Goal: Task Accomplishment & Management: Complete application form

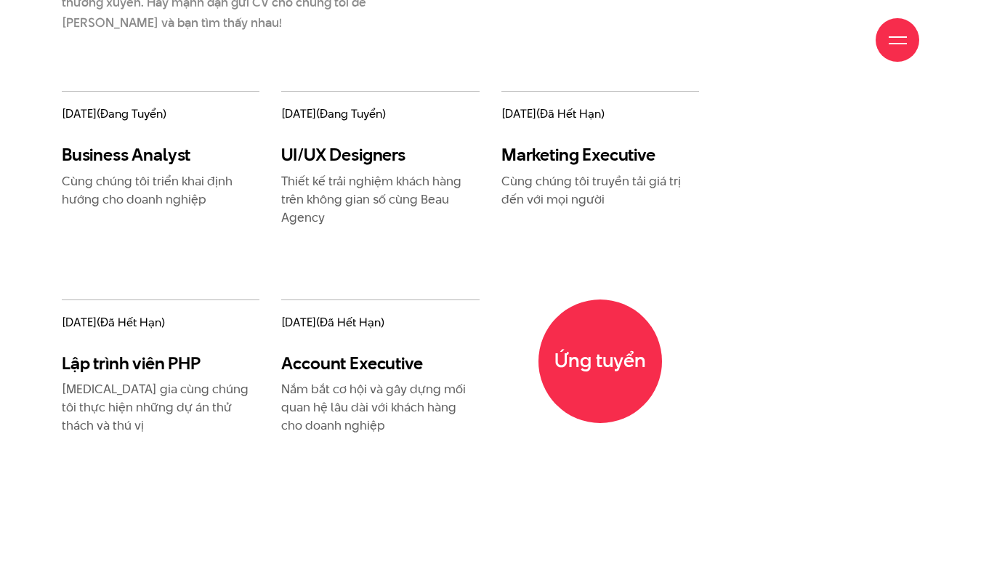
scroll to position [1792, 0]
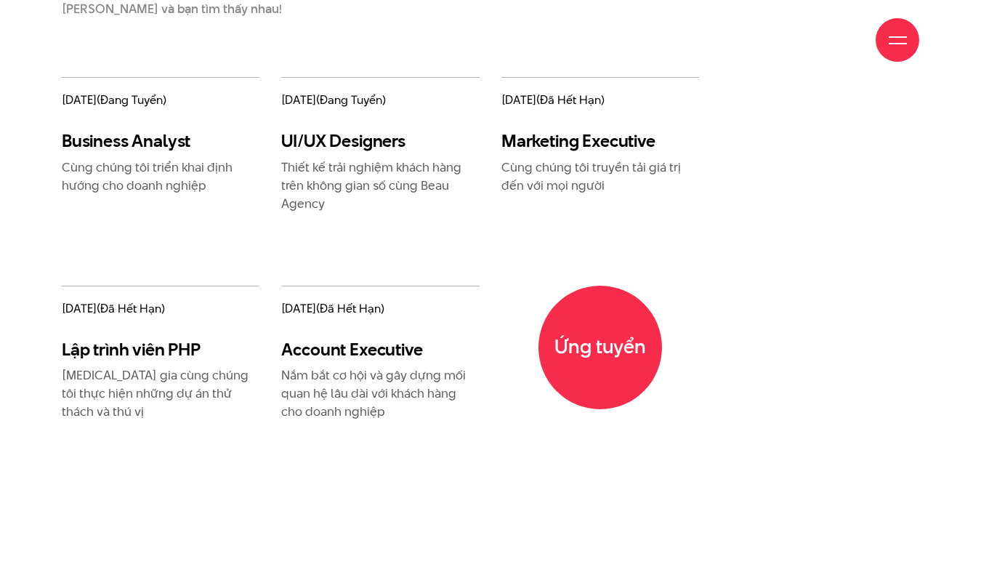
click at [354, 138] on h3 "UI/UX Designers" at bounding box center [380, 140] width 198 height 21
click at [357, 177] on p "Thiết kế trải nghiệm khách hàng trên không gian số cùng Beau Agency" at bounding box center [380, 185] width 198 height 54
click at [602, 307] on span "Ứng tuyển" at bounding box center [600, 347] width 130 height 130
click at [606, 312] on span "Ứng tuyển" at bounding box center [600, 347] width 130 height 130
click at [551, 330] on span "Ứng tuyển" at bounding box center [600, 347] width 130 height 130
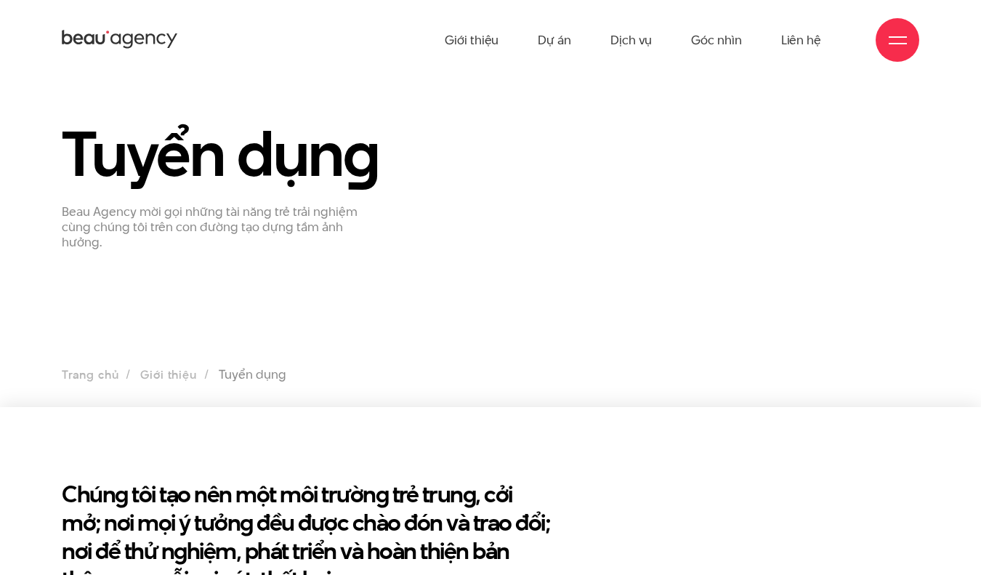
scroll to position [0, 0]
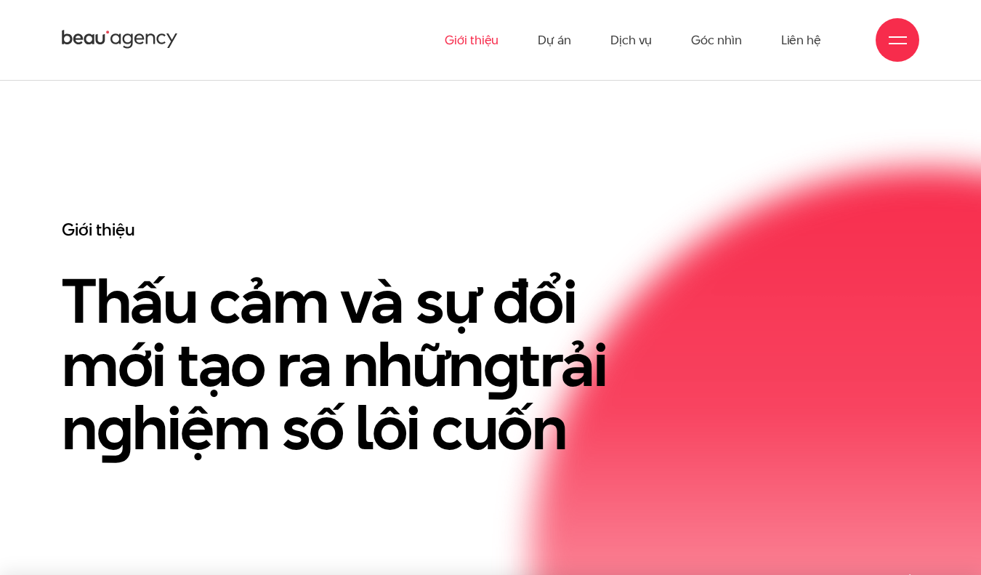
scroll to position [173, 0]
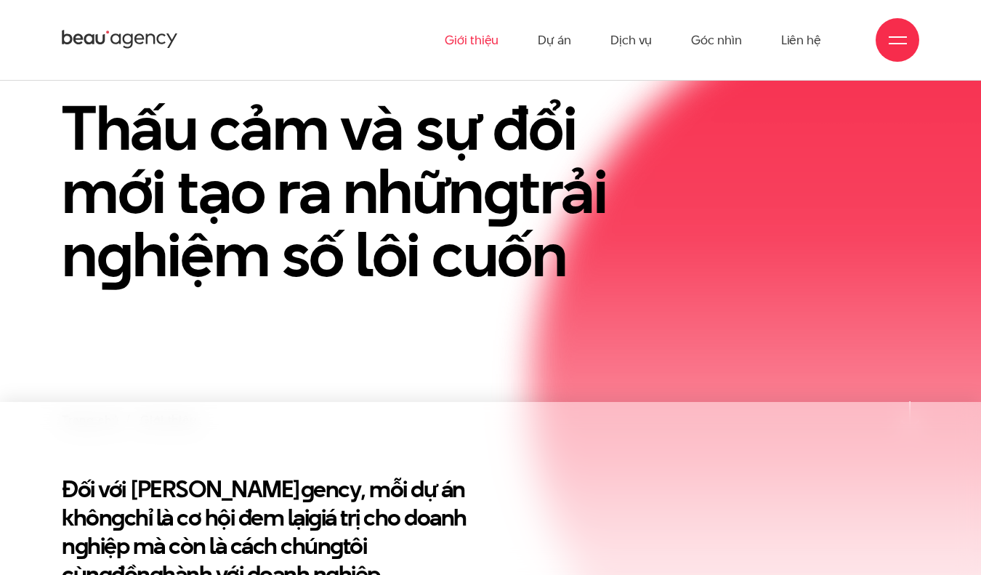
click at [861, 29] on div "Giới thiệu Dự án Dịch vụ Góc nhìn Liên hệ" at bounding box center [490, 40] width 857 height 80
click at [883, 35] on div at bounding box center [897, 40] width 44 height 44
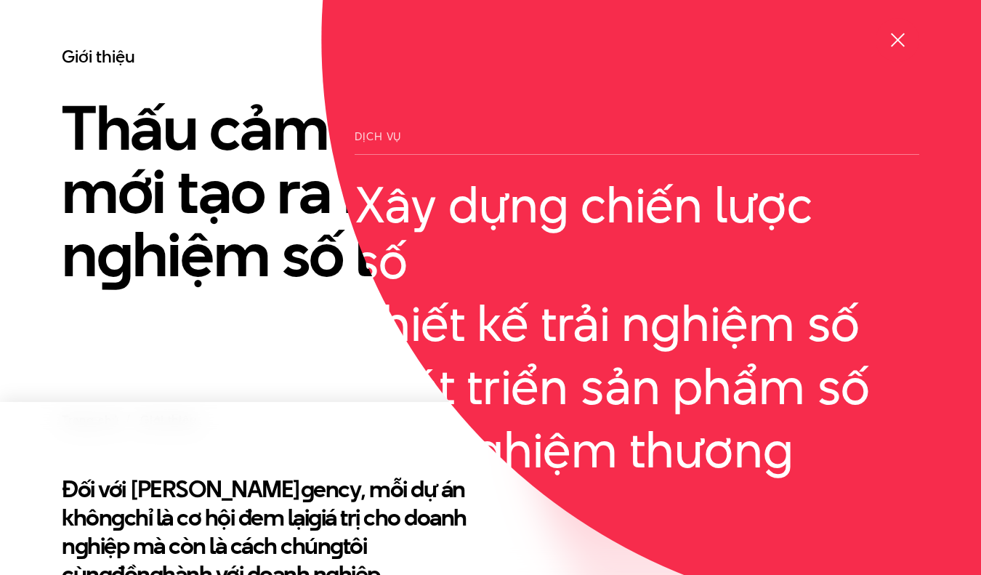
click at [887, 43] on div at bounding box center [897, 40] width 44 height 44
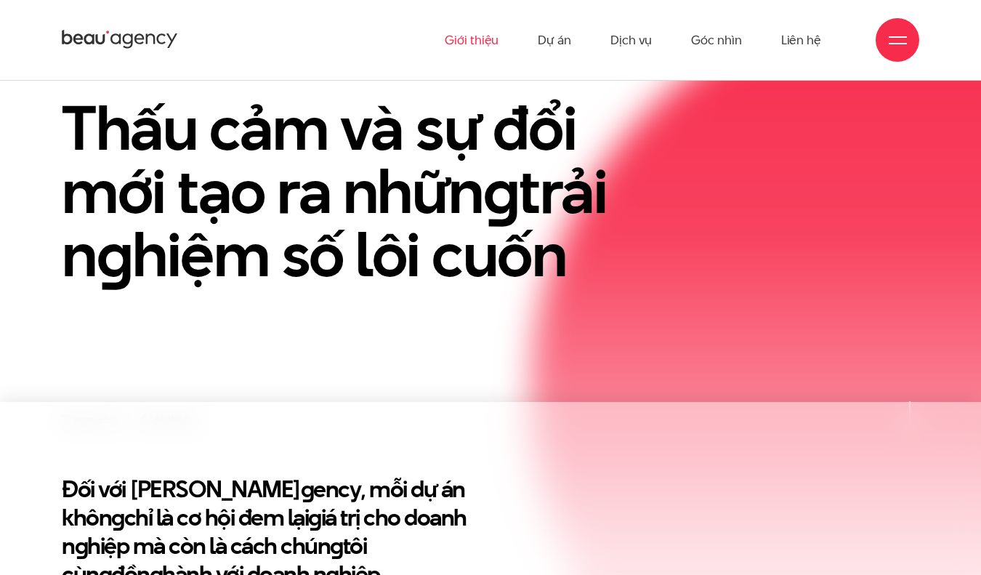
click at [576, 39] on ul "Giới thiệu Dự án Dịch vụ Góc nhìn Liên hệ" at bounding box center [633, 40] width 376 height 80
click at [670, 39] on ul "Giới thiệu Dự án Dịch vụ Góc nhìn Liên hệ" at bounding box center [633, 40] width 376 height 80
click at [649, 39] on link "Dịch vụ" at bounding box center [630, 40] width 41 height 80
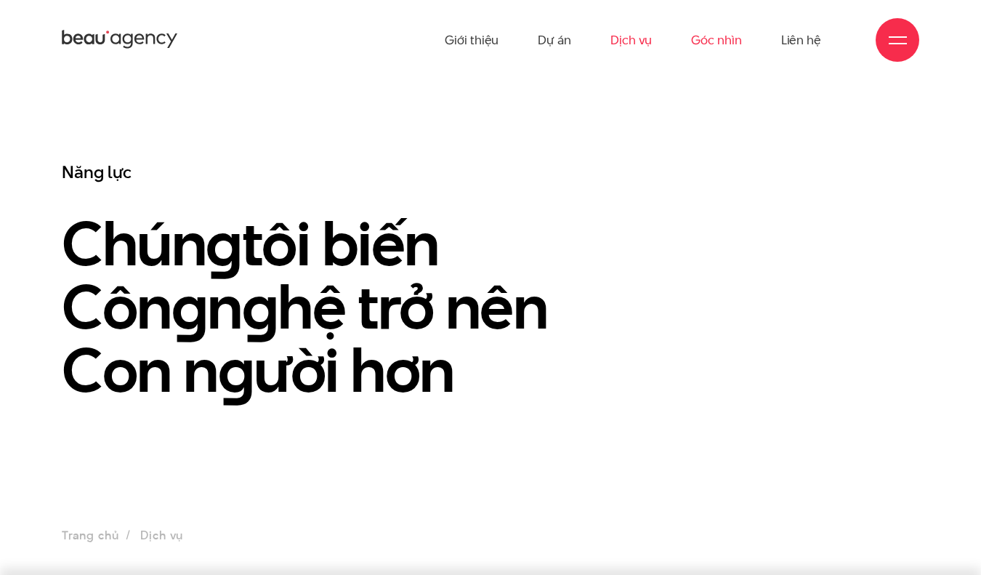
click at [714, 39] on link "Góc nhìn" at bounding box center [716, 40] width 50 height 80
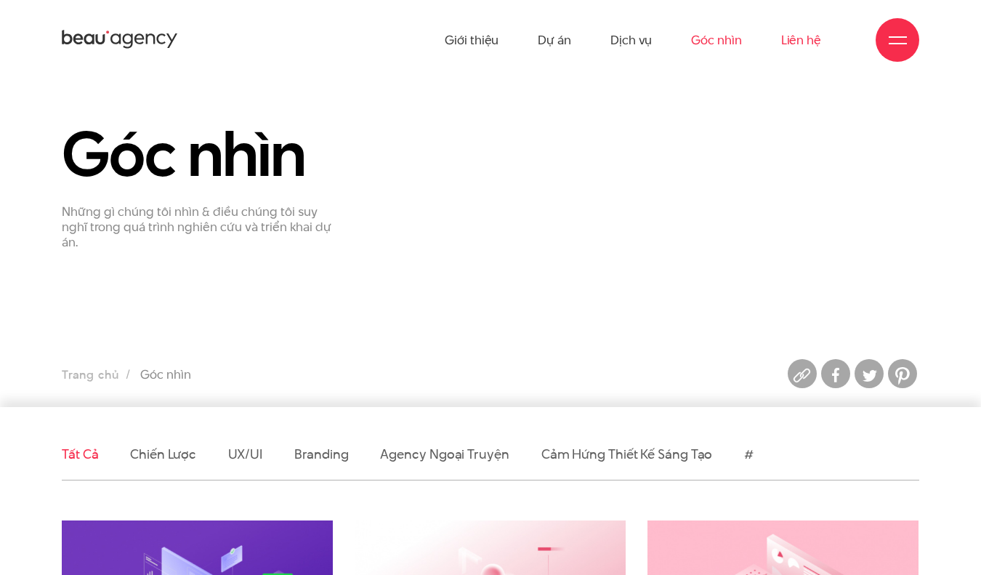
click at [802, 39] on link "Liên hệ" at bounding box center [801, 40] width 40 height 80
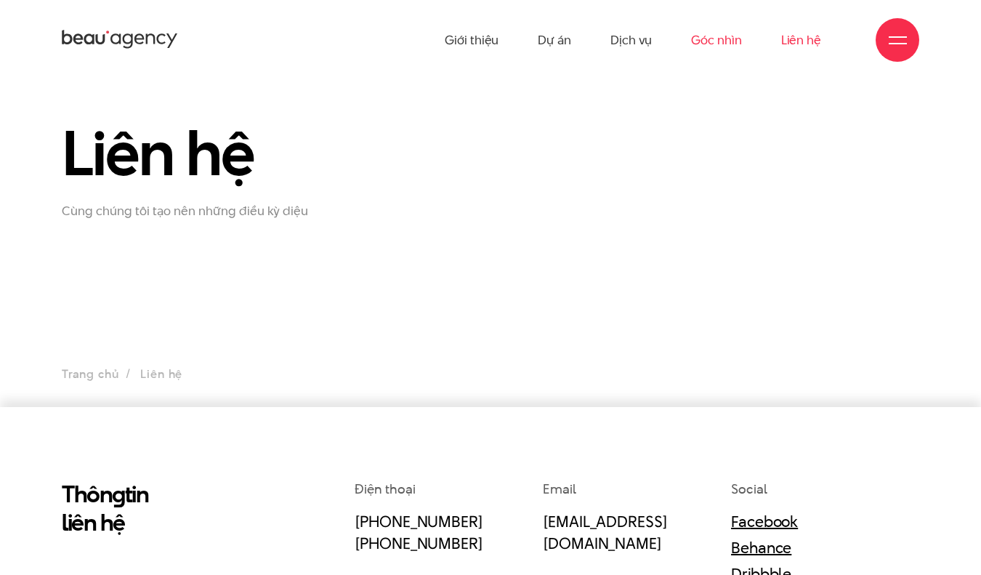
scroll to position [-1, 0]
click at [727, 38] on link "Góc nhìn" at bounding box center [716, 40] width 50 height 80
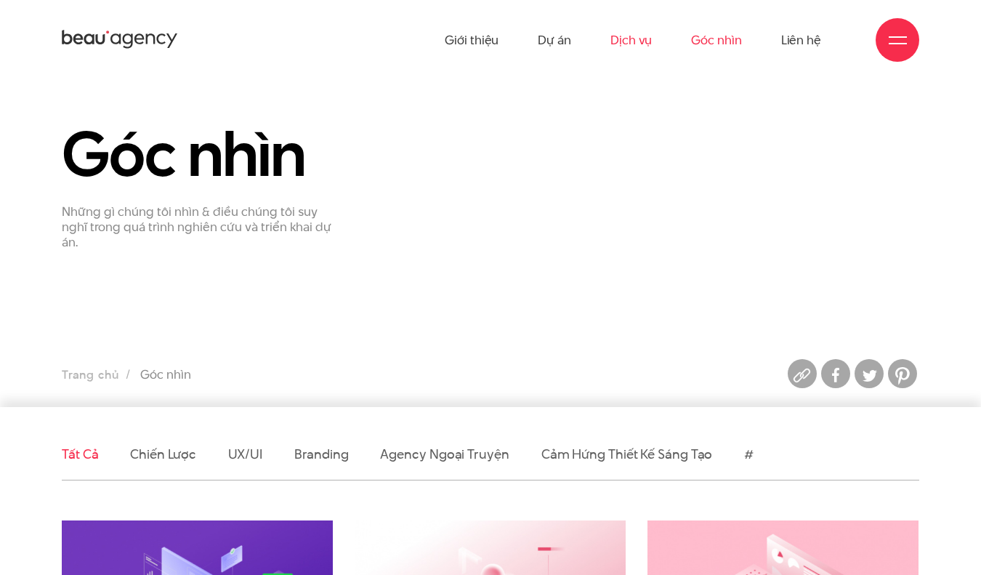
click at [614, 36] on link "Dịch vụ" at bounding box center [630, 40] width 41 height 80
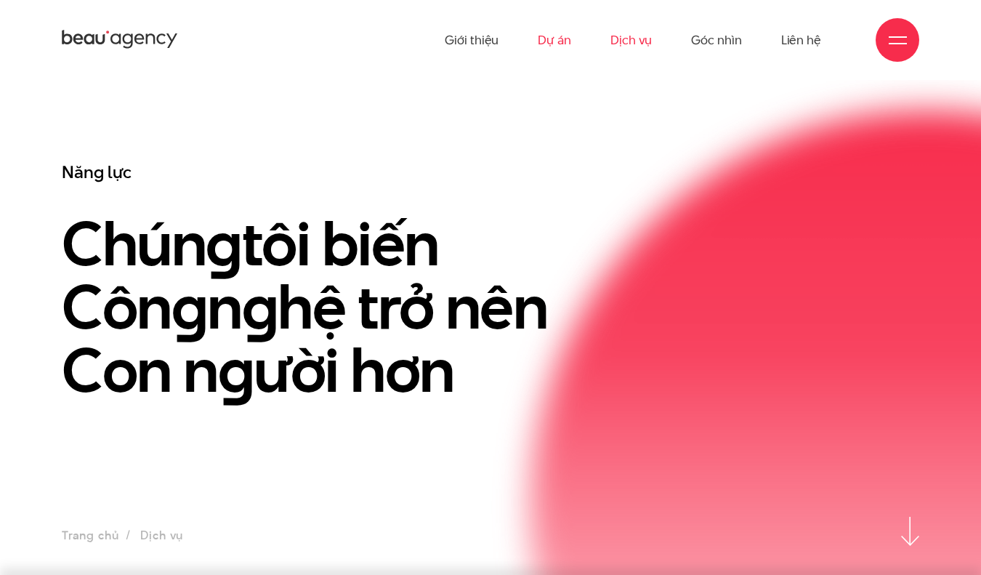
click at [553, 38] on link "Dự án" at bounding box center [553, 40] width 33 height 80
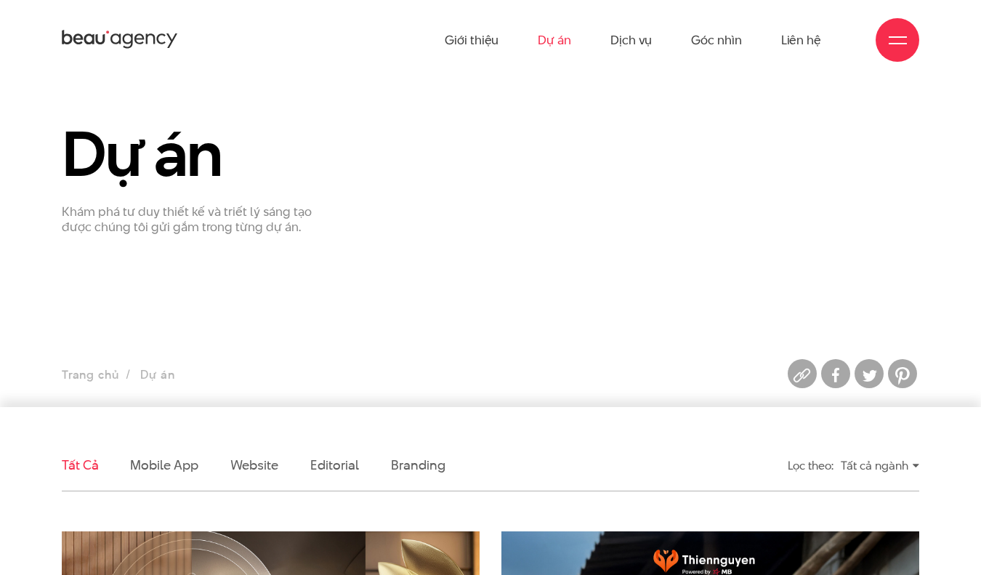
click at [667, 46] on ul "Giới thiệu Dự án Dịch vụ Góc nhìn Liên hệ" at bounding box center [633, 40] width 376 height 80
click at [654, 46] on ul "Giới thiệu Dự án Dịch vụ Góc nhìn Liên hệ" at bounding box center [633, 40] width 376 height 80
click at [494, 48] on link "Giới thiệu" at bounding box center [472, 40] width 54 height 80
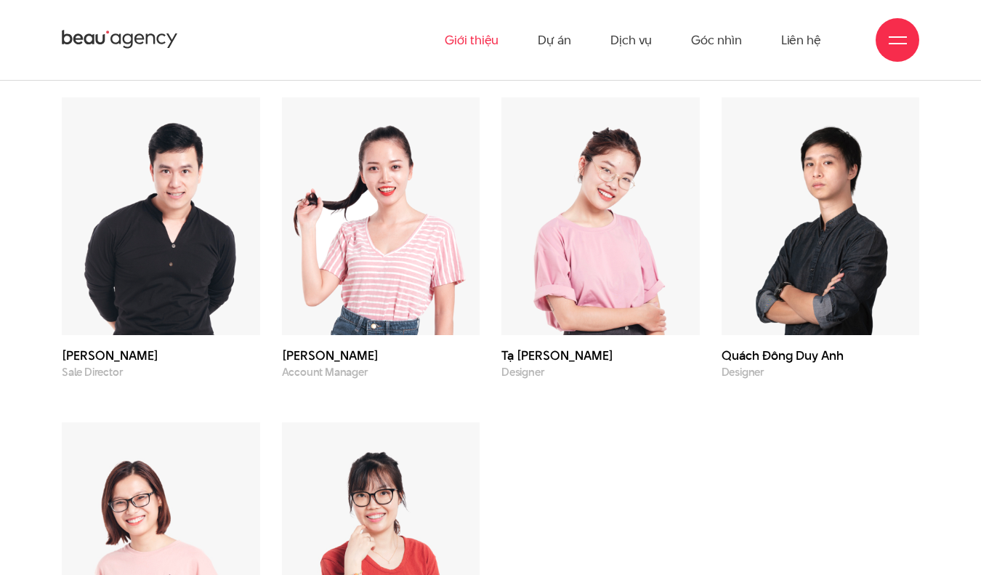
scroll to position [4338, 0]
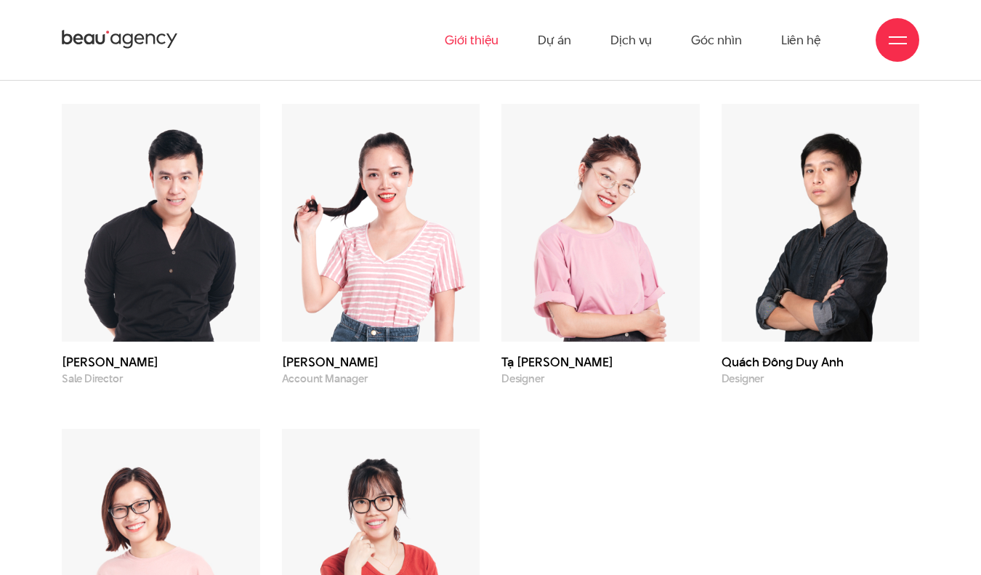
click at [869, 192] on img at bounding box center [820, 223] width 198 height 238
click at [848, 198] on img at bounding box center [820, 223] width 198 height 238
click at [805, 362] on h3 "Quách Đông Duy Anh" at bounding box center [820, 362] width 198 height 12
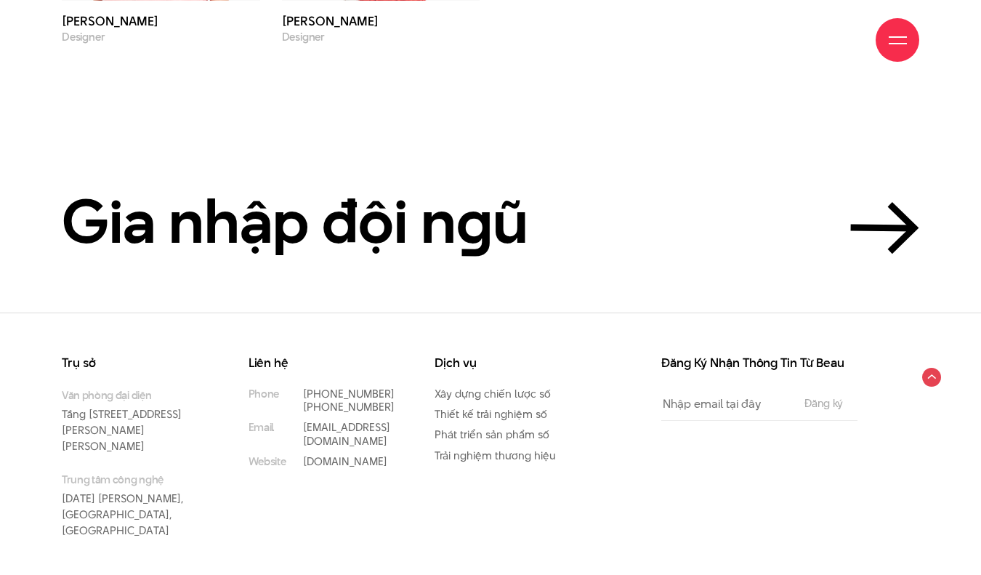
scroll to position [5002, 0]
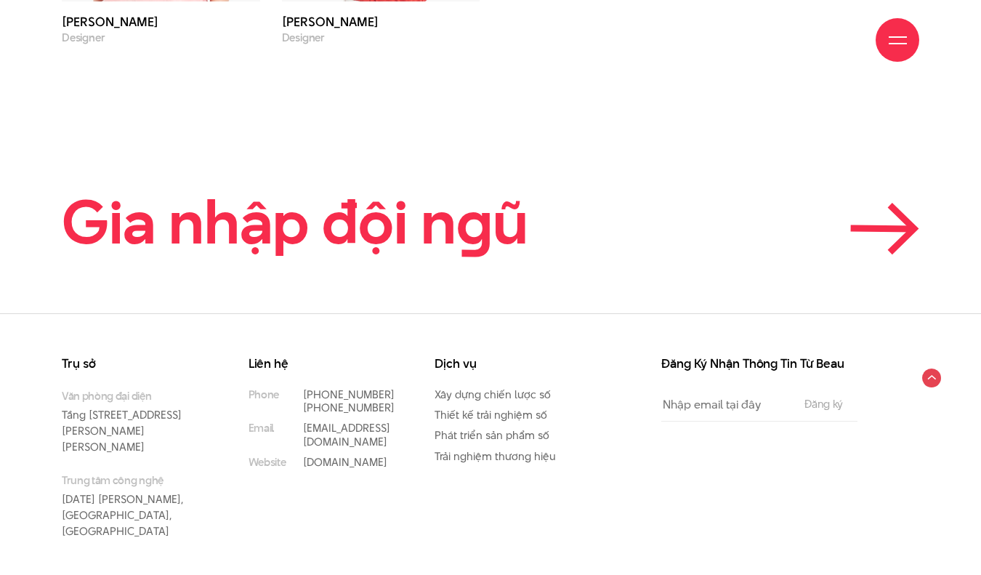
click at [907, 224] on icon at bounding box center [902, 228] width 24 height 47
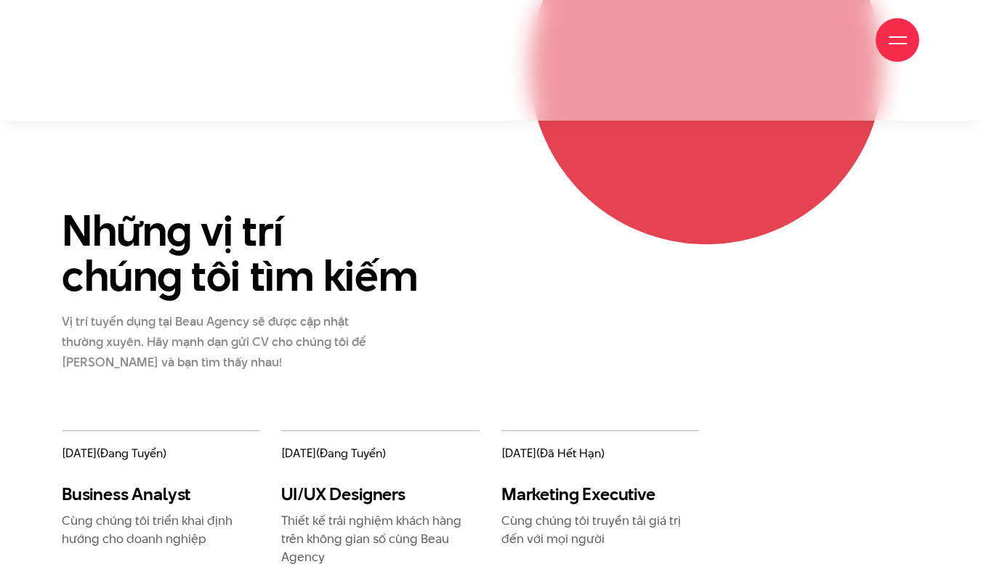
scroll to position [1793, 0]
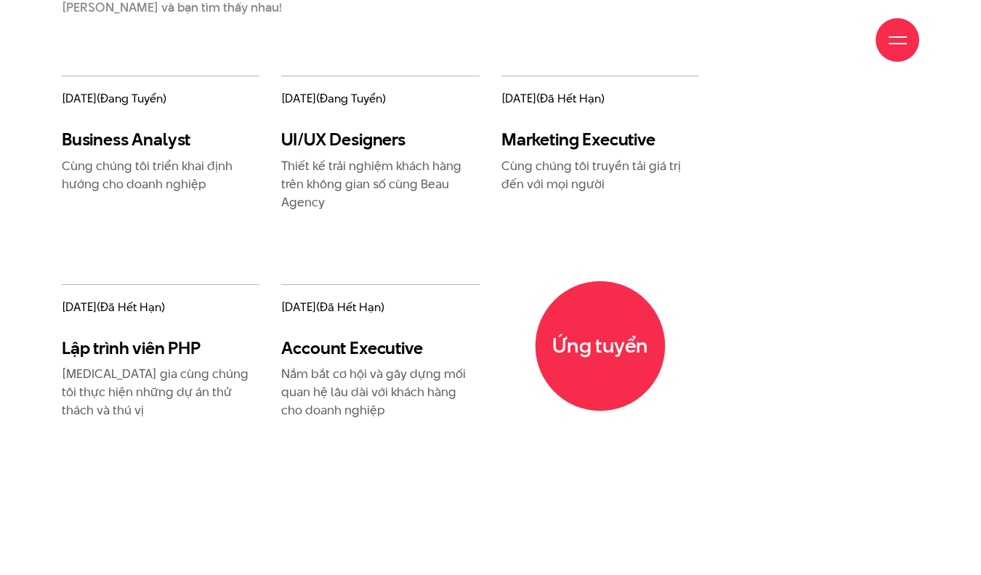
click at [604, 332] on span "Ứng tuyển" at bounding box center [600, 345] width 130 height 130
